Goal: Navigation & Orientation: Understand site structure

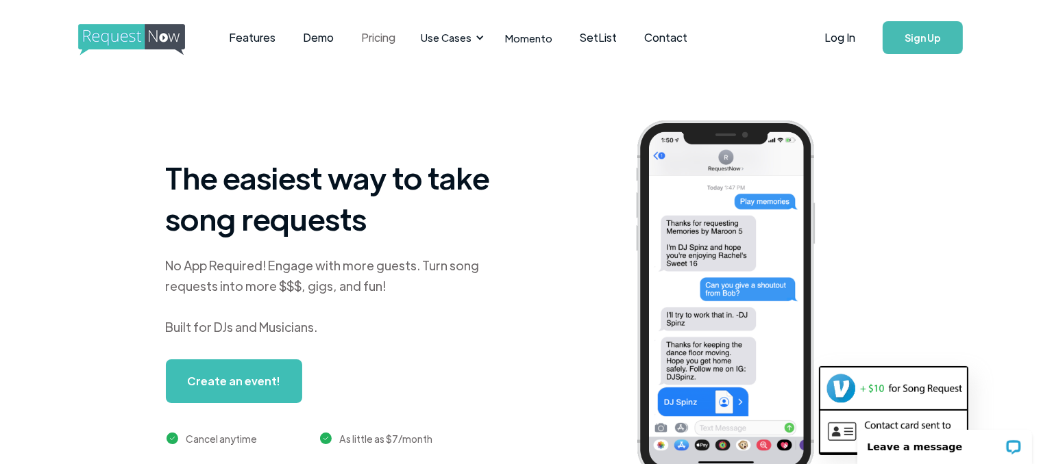
click at [375, 47] on link "Pricing" at bounding box center [378, 37] width 62 height 42
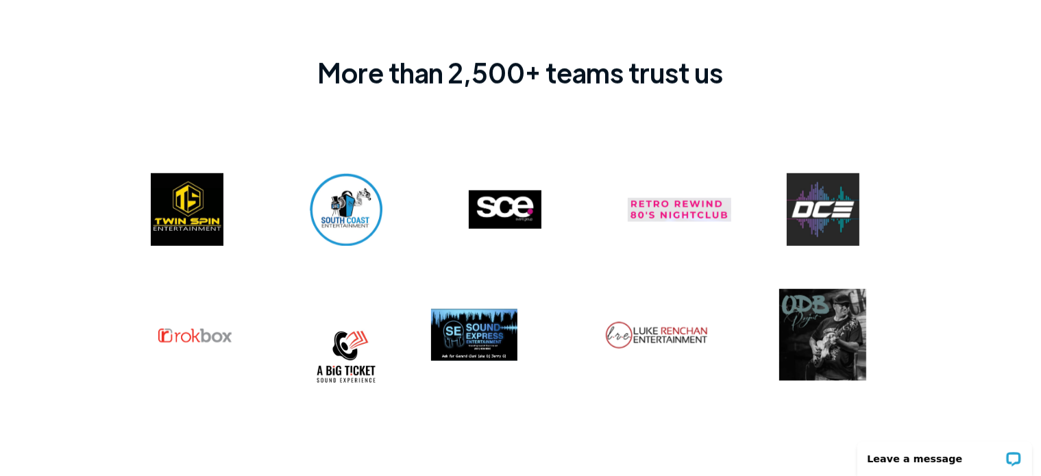
scroll to position [1192, 0]
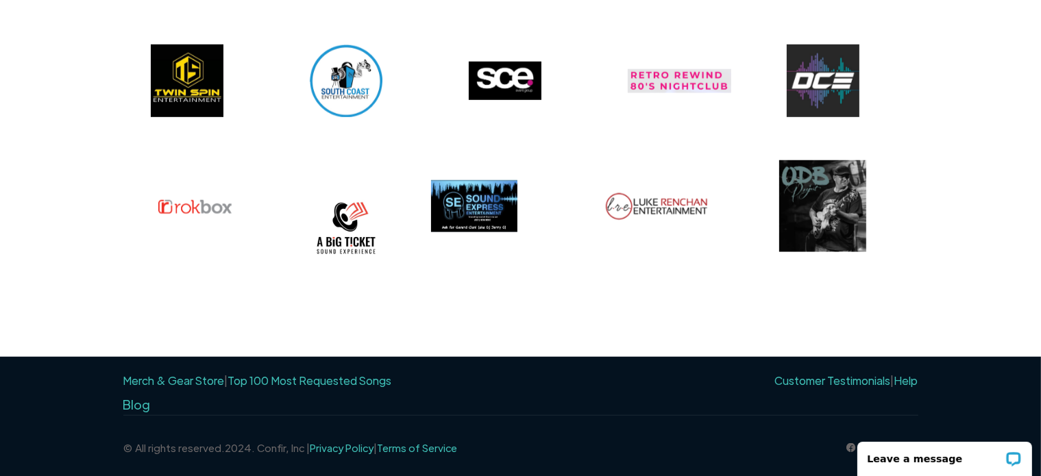
click at [299, 377] on link "Top 100 Most Requested Songs" at bounding box center [310, 380] width 164 height 14
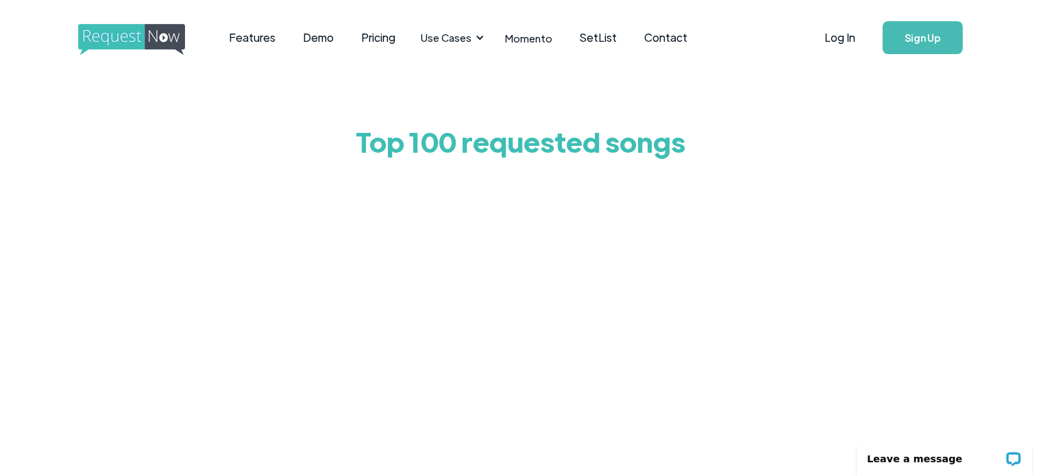
click at [224, 258] on div at bounding box center [521, 443] width 644 height 548
click at [257, 36] on link "Features" at bounding box center [252, 37] width 74 height 42
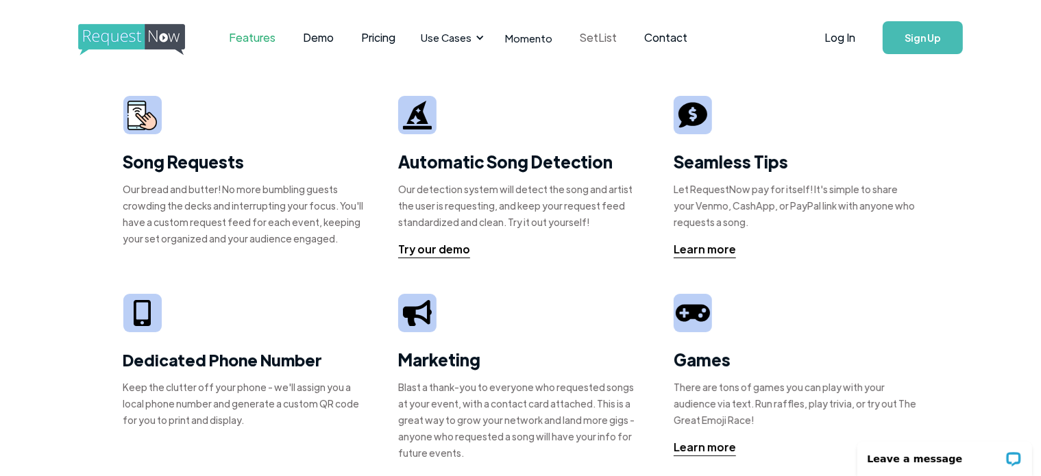
click at [586, 41] on link "SetList" at bounding box center [598, 37] width 64 height 42
